Goal: Task Accomplishment & Management: Use online tool/utility

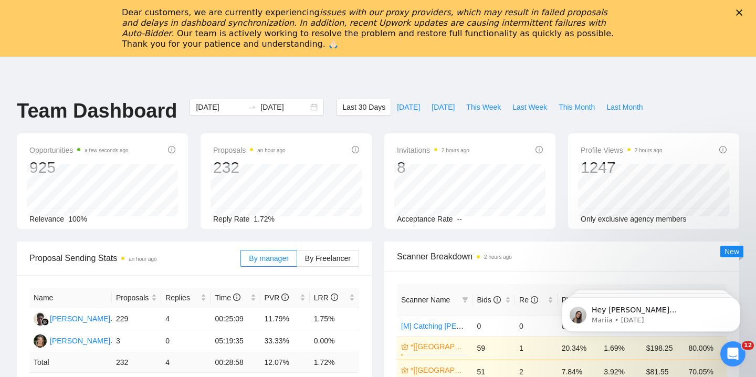
click at [737, 13] on icon "Close" at bounding box center [739, 12] width 6 height 6
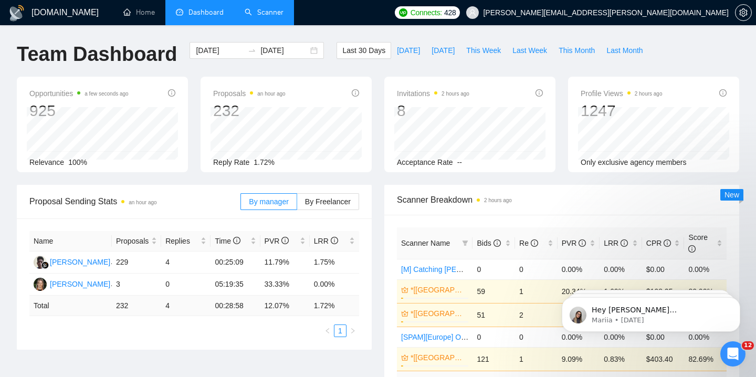
click at [260, 17] on link "Scanner" at bounding box center [264, 12] width 39 height 9
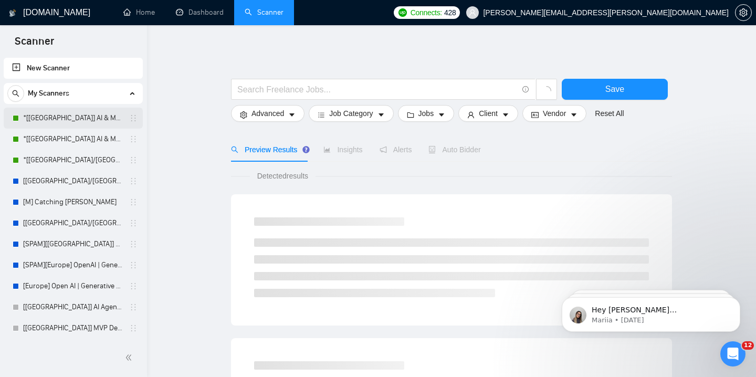
click at [90, 118] on link "*[[GEOGRAPHIC_DATA]] AI & Machine Learning Software" at bounding box center [73, 118] width 100 height 21
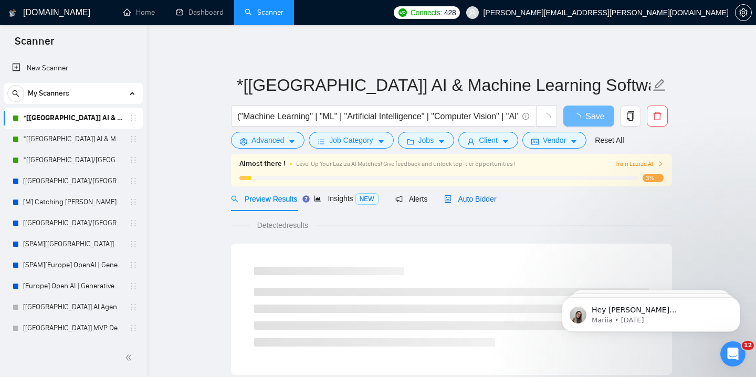
click at [475, 203] on span "Auto Bidder" at bounding box center [470, 199] width 52 height 8
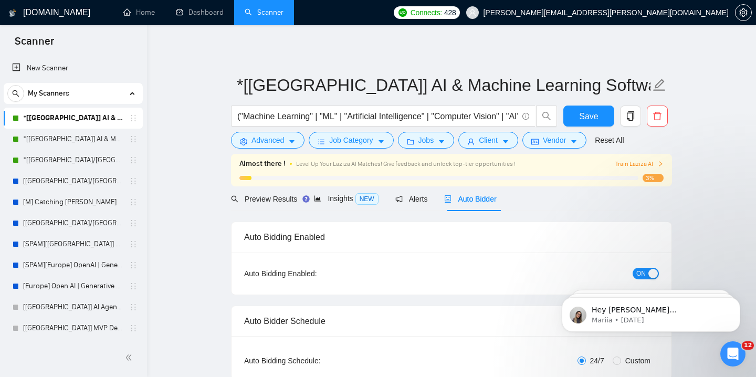
click at [644, 270] on span "ON" at bounding box center [640, 274] width 9 height 12
click at [604, 119] on button "Save" at bounding box center [588, 115] width 51 height 21
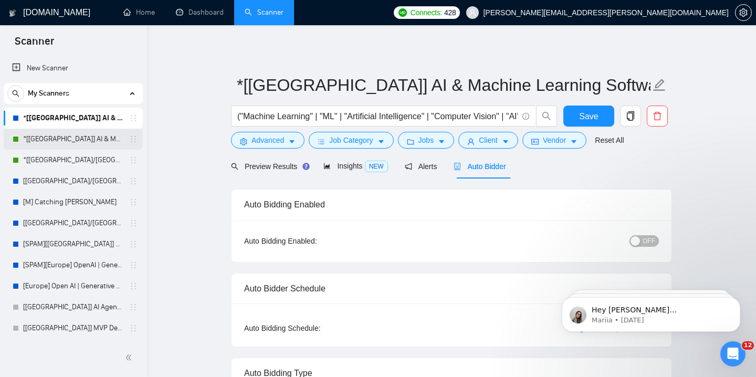
click at [96, 139] on link "*[[GEOGRAPHIC_DATA]] AI & Machine Learning Software" at bounding box center [73, 139] width 100 height 21
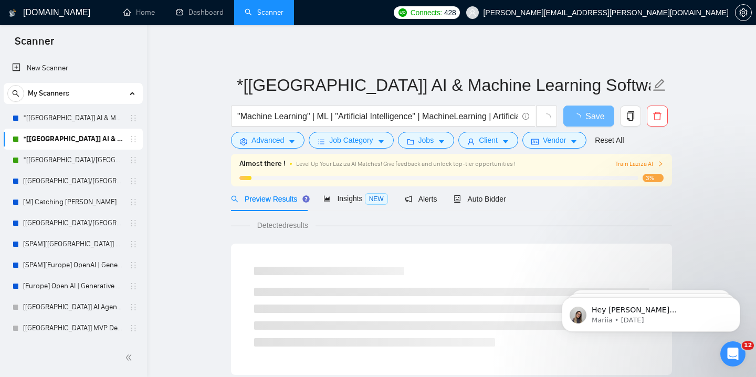
scroll to position [32, 0]
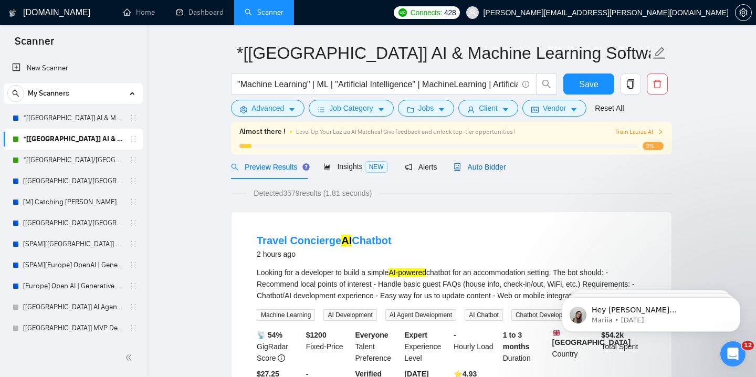
click at [483, 162] on div "Auto Bidder" at bounding box center [479, 167] width 52 height 12
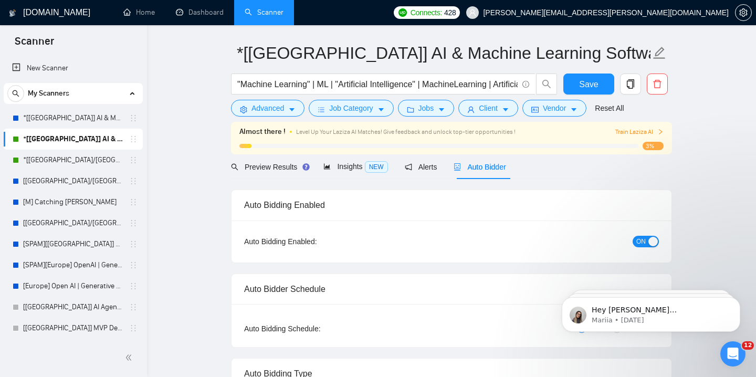
click at [642, 244] on span "ON" at bounding box center [640, 242] width 9 height 12
click at [583, 92] on button "Save" at bounding box center [588, 83] width 51 height 21
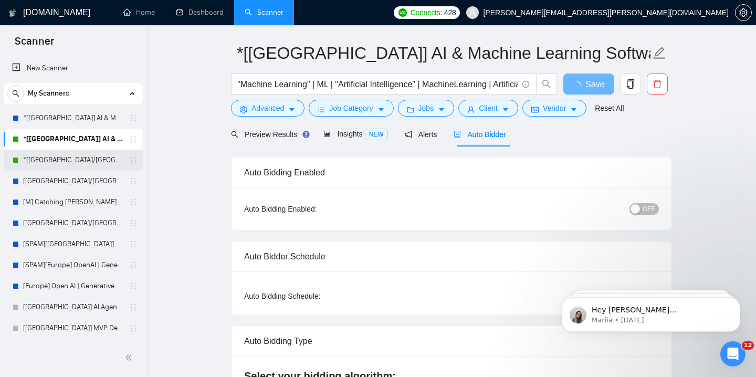
click at [72, 157] on link "*[[GEOGRAPHIC_DATA]/[GEOGRAPHIC_DATA]] AI Agent Development" at bounding box center [73, 160] width 100 height 21
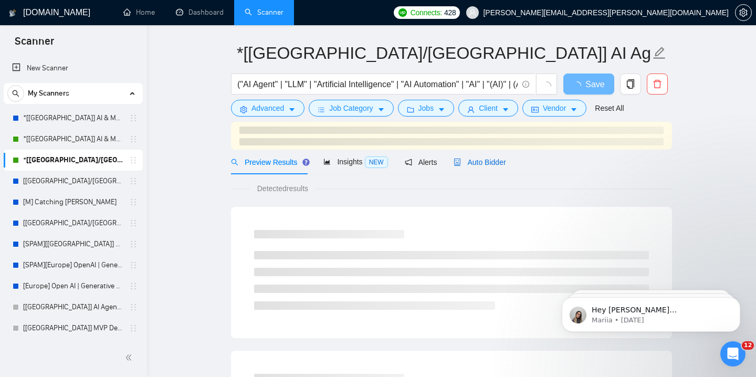
click at [501, 167] on div "Auto Bidder" at bounding box center [479, 162] width 52 height 12
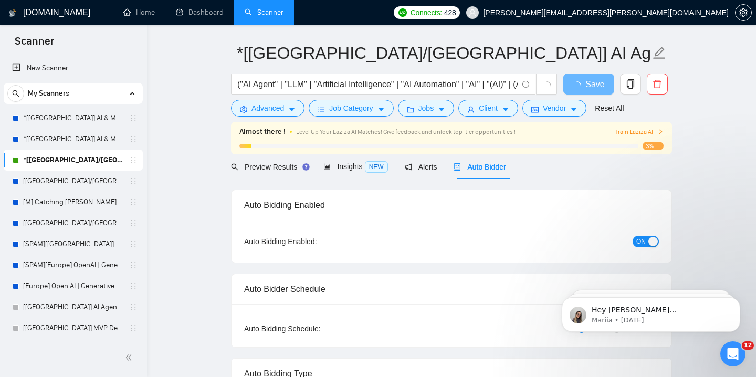
click at [648, 239] on div "button" at bounding box center [652, 241] width 9 height 9
click at [580, 82] on span "Save" at bounding box center [588, 84] width 19 height 13
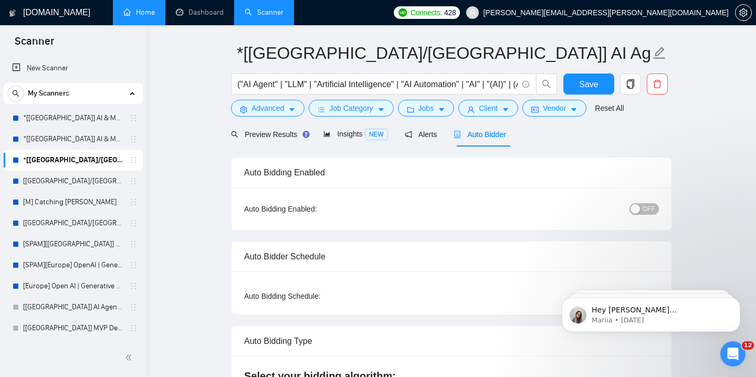
click at [139, 9] on link "Home" at bounding box center [138, 12] width 31 height 9
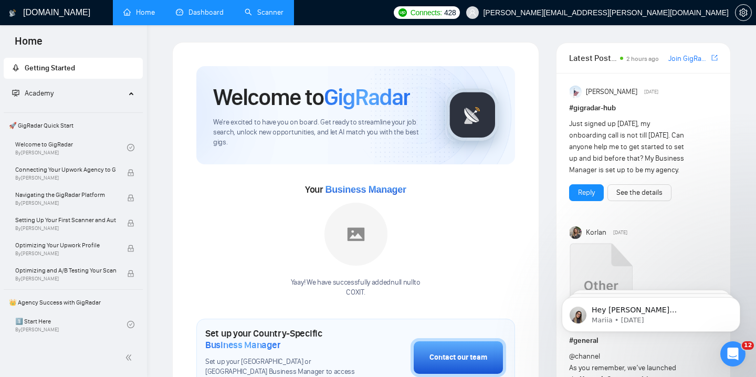
click at [209, 17] on link "Dashboard" at bounding box center [200, 12] width 48 height 9
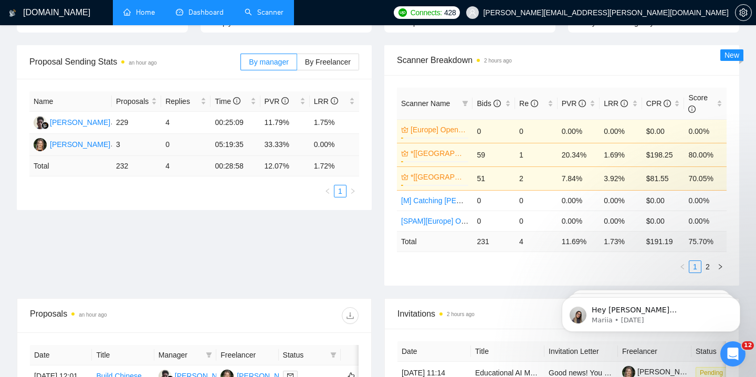
scroll to position [139, 0]
